Goal: Find specific page/section: Find specific page/section

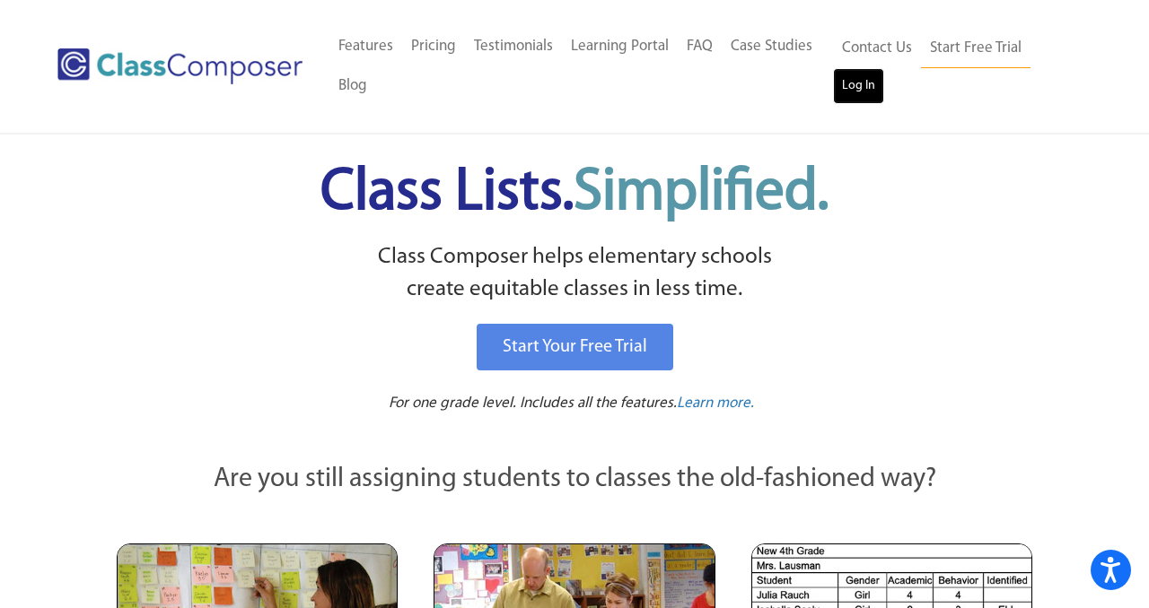
click at [851, 100] on link "Log In" at bounding box center [858, 86] width 51 height 36
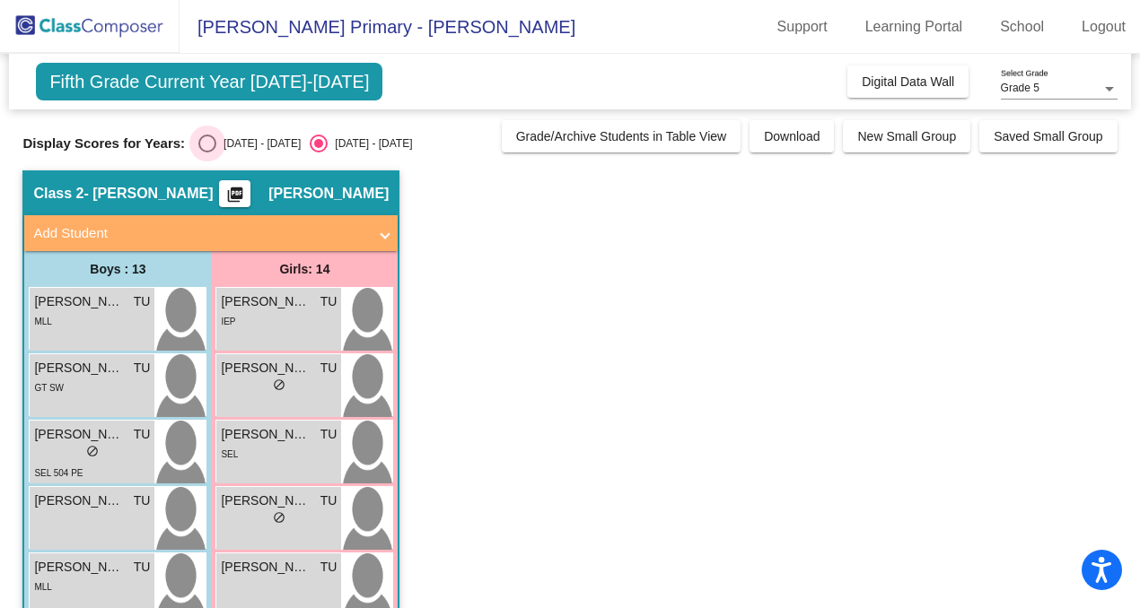
click at [209, 147] on div "Select an option" at bounding box center [207, 144] width 18 height 18
click at [207, 153] on input "2024 - 2025" at bounding box center [206, 153] width 1 height 1
radio input "true"
